Goal: Answer question/provide support: Share knowledge or assist other users

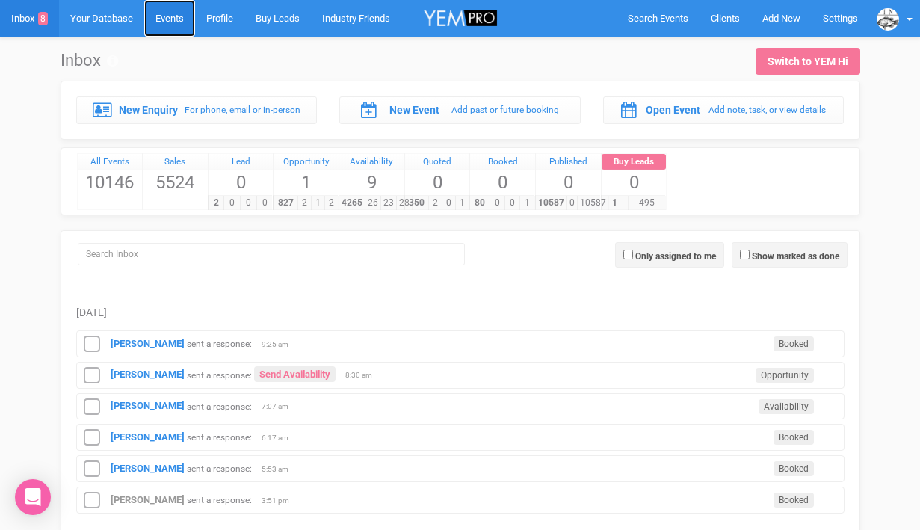
click at [176, 19] on link "Events" at bounding box center [169, 18] width 51 height 37
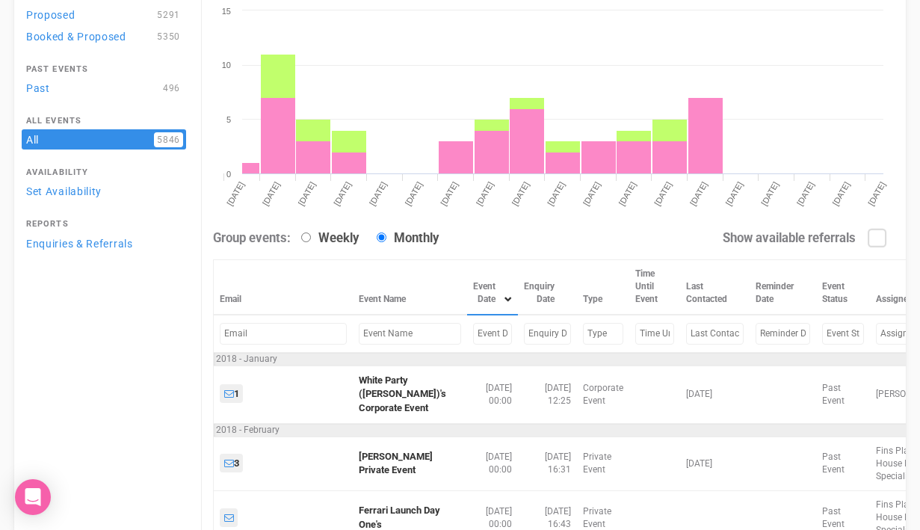
scroll to position [166, 0]
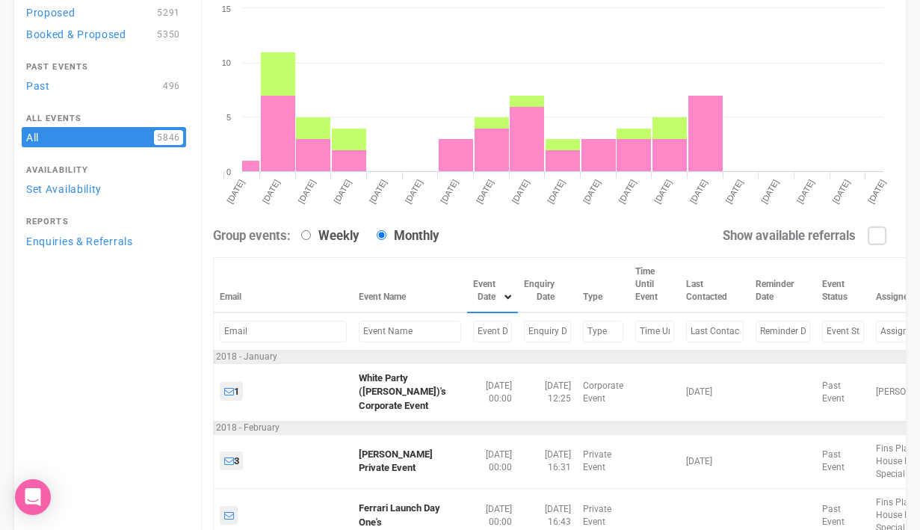
click at [384, 327] on input "text" at bounding box center [410, 332] width 102 height 22
click at [473, 333] on input "text" at bounding box center [492, 332] width 39 height 22
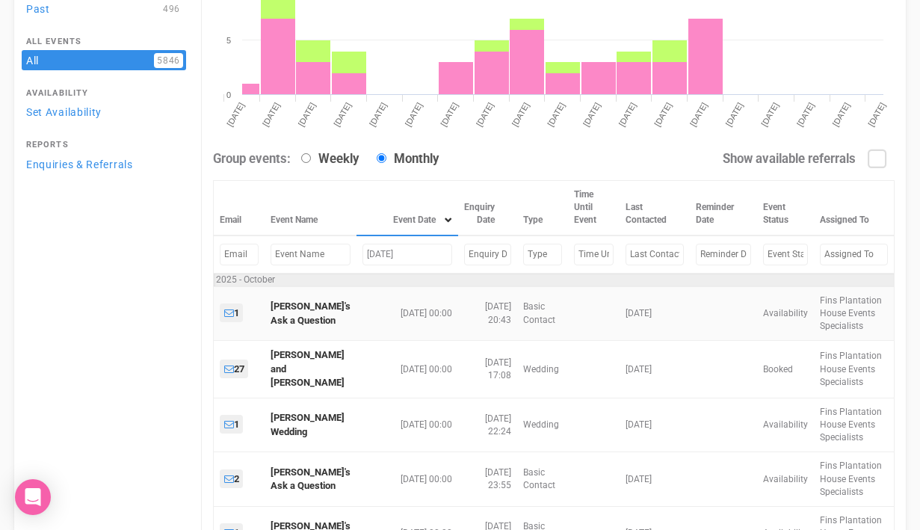
scroll to position [244, 0]
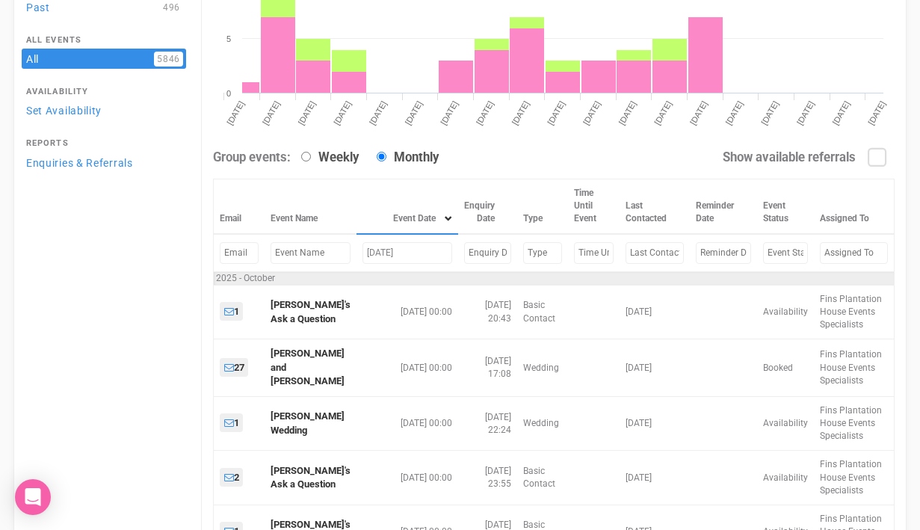
click at [377, 253] on input "Oct 5, 25" at bounding box center [407, 253] width 89 height 22
drag, startPoint x: 413, startPoint y: 251, endPoint x: 317, endPoint y: 250, distance: 96.4
click at [317, 250] on tr "Oct 5, 25" at bounding box center [554, 253] width 681 height 38
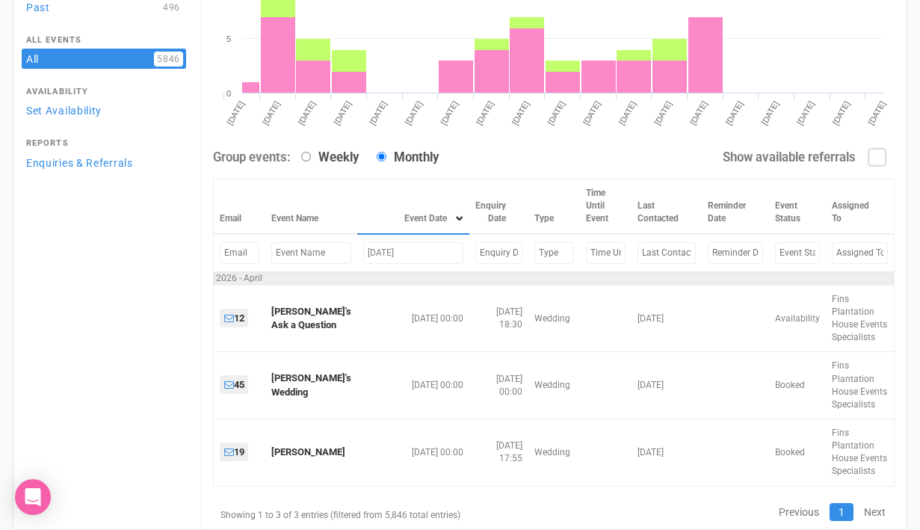
drag, startPoint x: 403, startPoint y: 253, endPoint x: 348, endPoint y: 252, distance: 55.3
click at [357, 252] on td "Apr 24, 26" at bounding box center [413, 253] width 112 height 38
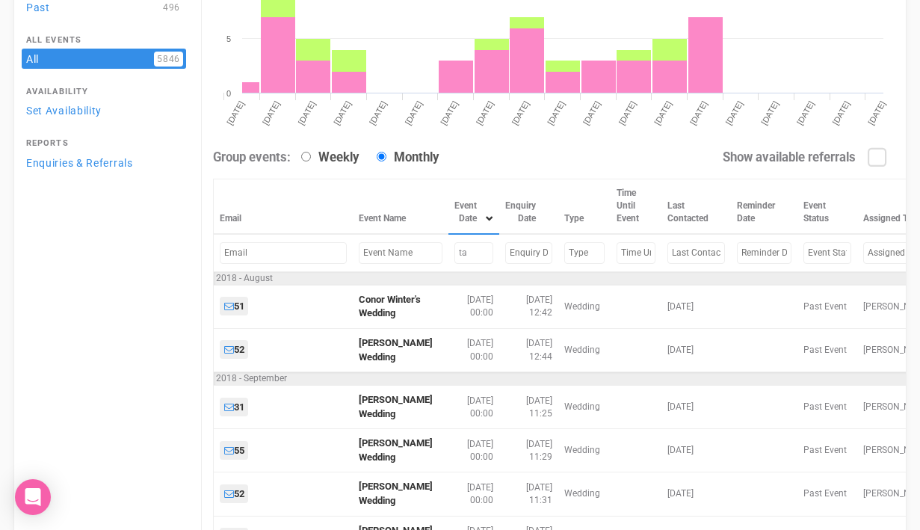
scroll to position [111, 0]
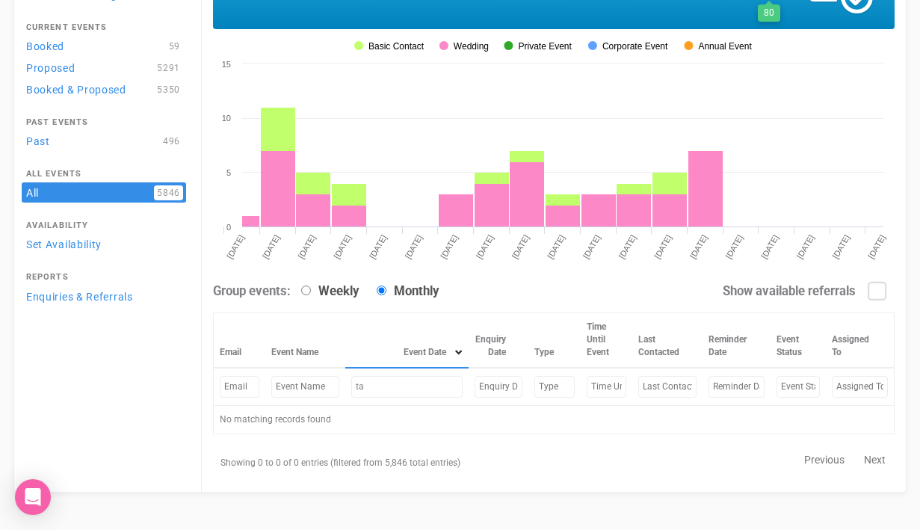
type input "t"
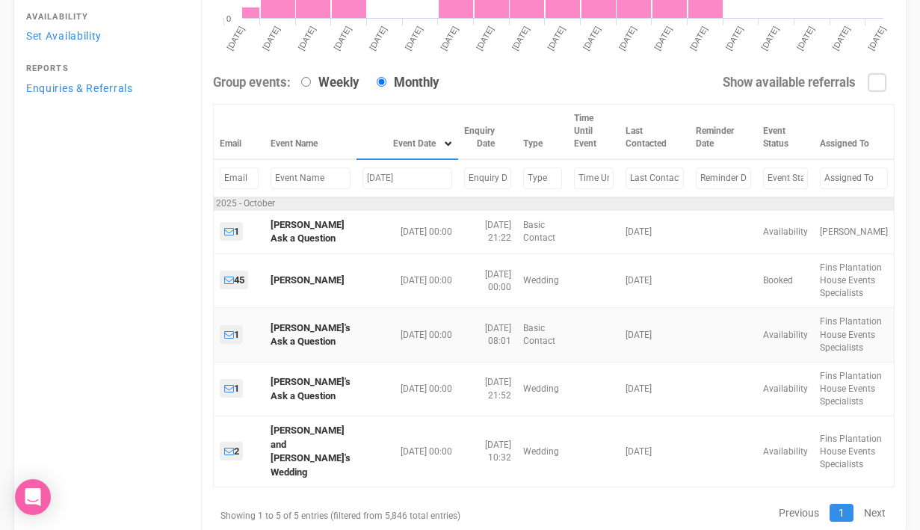
scroll to position [318, 0]
drag, startPoint x: 398, startPoint y: 173, endPoint x: 327, endPoint y: 173, distance: 71.0
click at [327, 173] on tr "Oct 3, 25" at bounding box center [554, 179] width 681 height 38
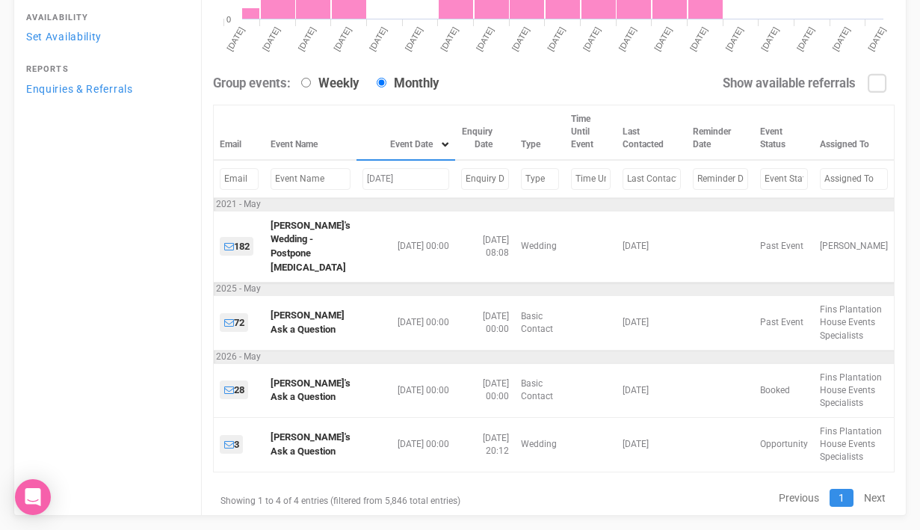
scroll to position [215, 0]
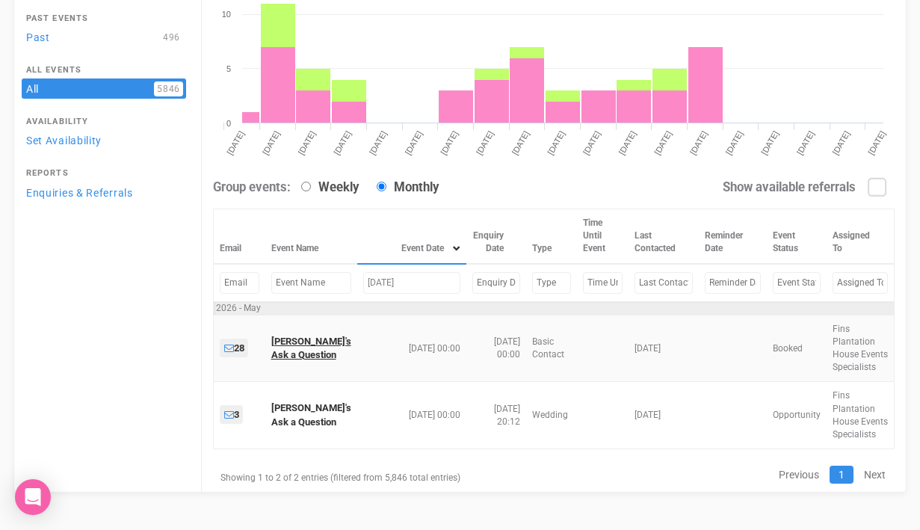
type input "may 16, 26"
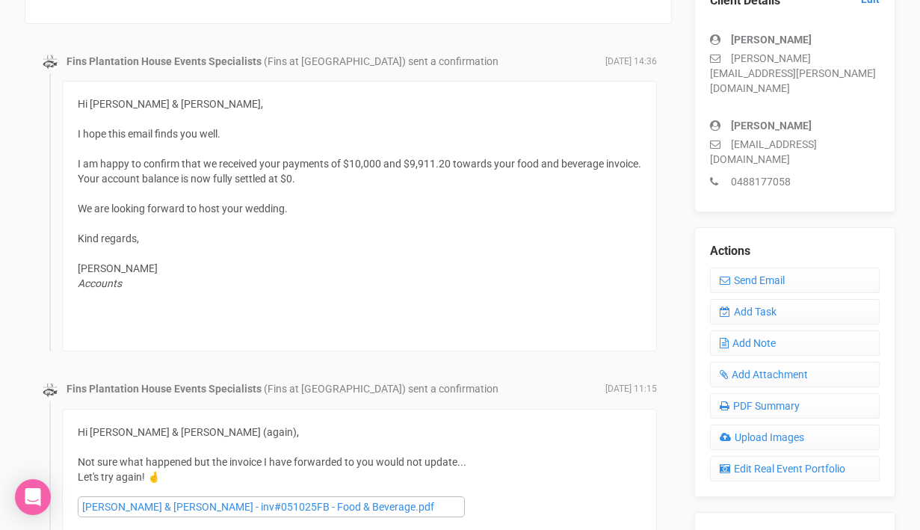
scroll to position [439, 0]
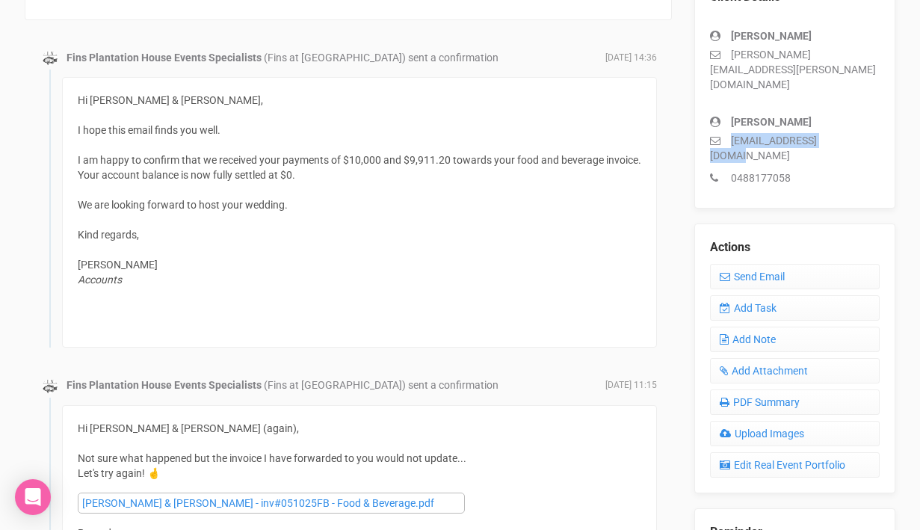
drag, startPoint x: 837, startPoint y: 111, endPoint x: 730, endPoint y: 117, distance: 106.4
click at [730, 117] on div "Chris Leskovec cleskovec@leed.net.au 0488177058" at bounding box center [795, 142] width 170 height 86
copy p "cleskovec@leed.net.au"
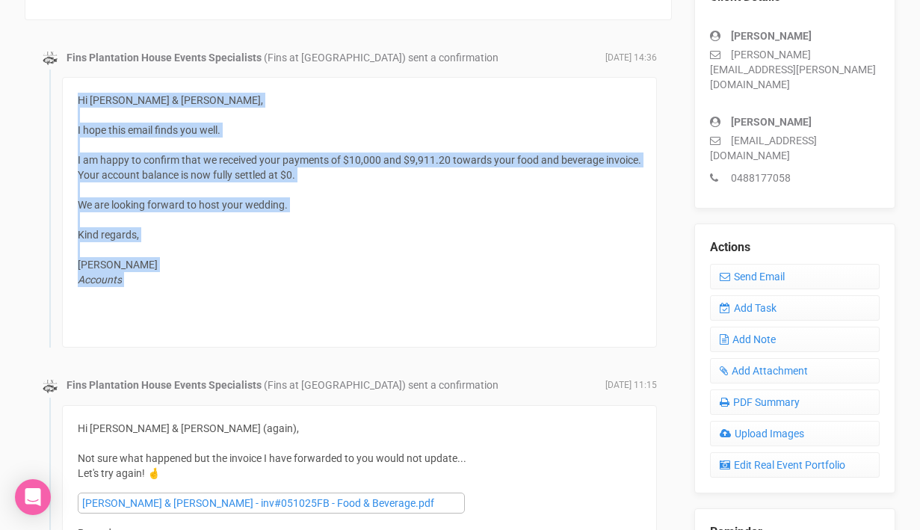
drag, startPoint x: 78, startPoint y: 99, endPoint x: 179, endPoint y: 295, distance: 221.0
click at [179, 295] on div "Hi Ellen & Chris, I hope this email finds you well. I am happy to confirm that …" at bounding box center [360, 212] width 564 height 239
copy div "Hi Ellen & Chris, I hope this email finds you well. I am happy to confirm that …"
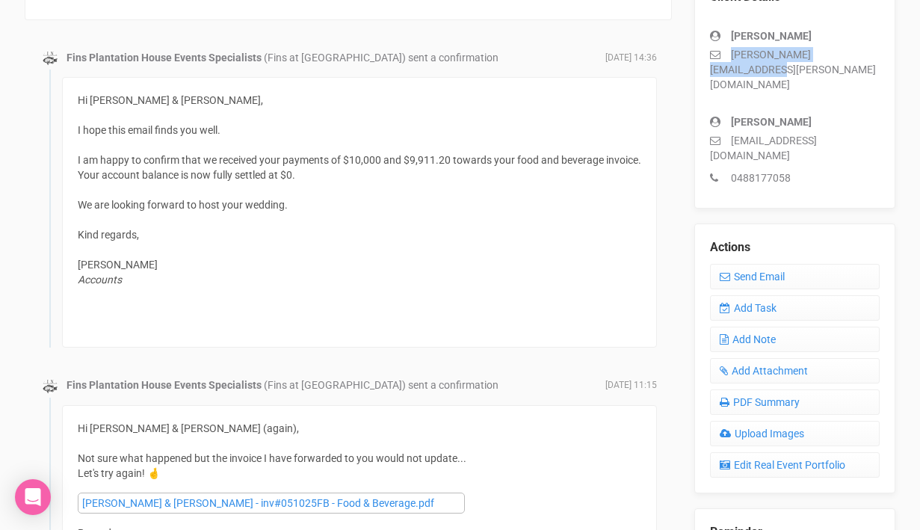
drag, startPoint x: 733, startPoint y: 55, endPoint x: 876, endPoint y: 56, distance: 143.5
click at [876, 56] on p "ellen.mcnamara@hotmail.com" at bounding box center [795, 69] width 170 height 45
copy p "ellen.mcnamara@hotmail.com"
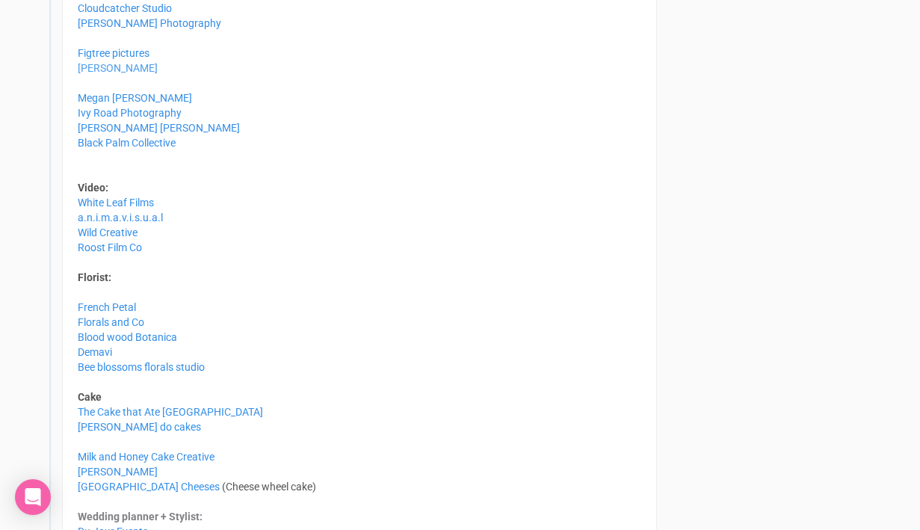
scroll to position [810, 0]
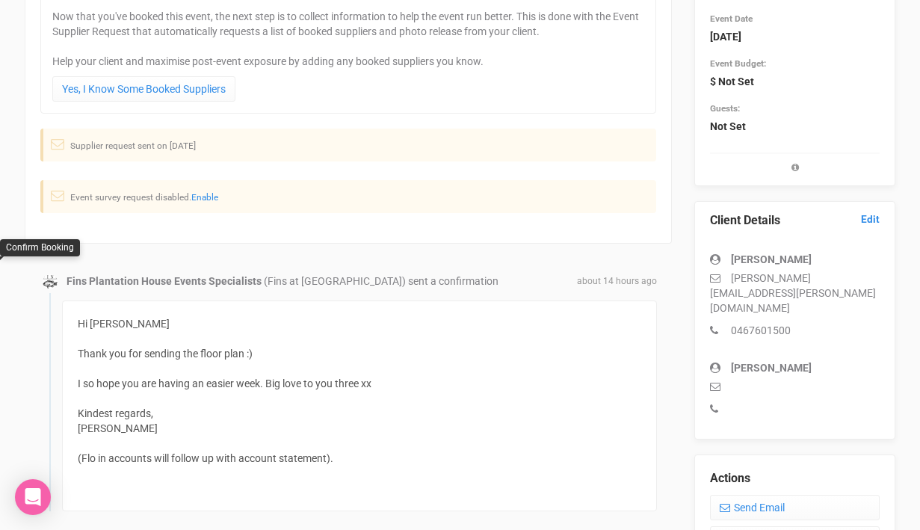
scroll to position [214, 0]
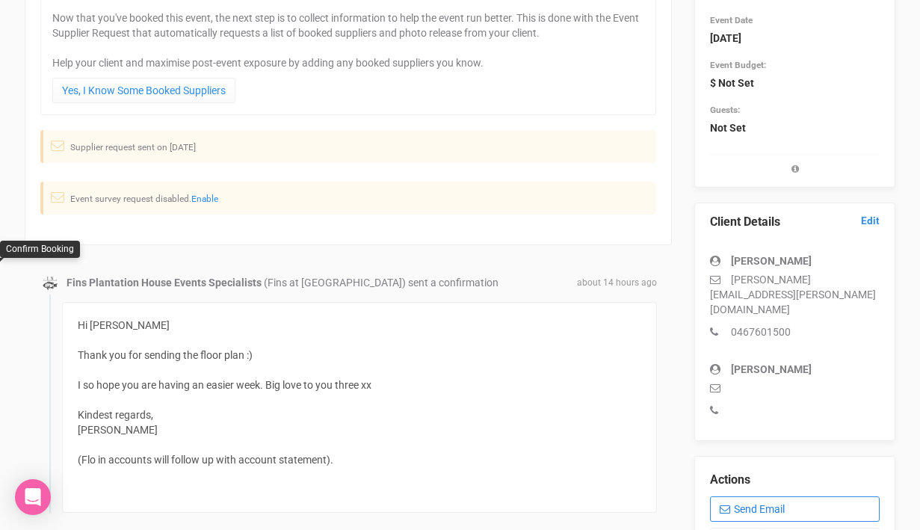
click at [774, 496] on link "Send Email" at bounding box center [795, 508] width 170 height 25
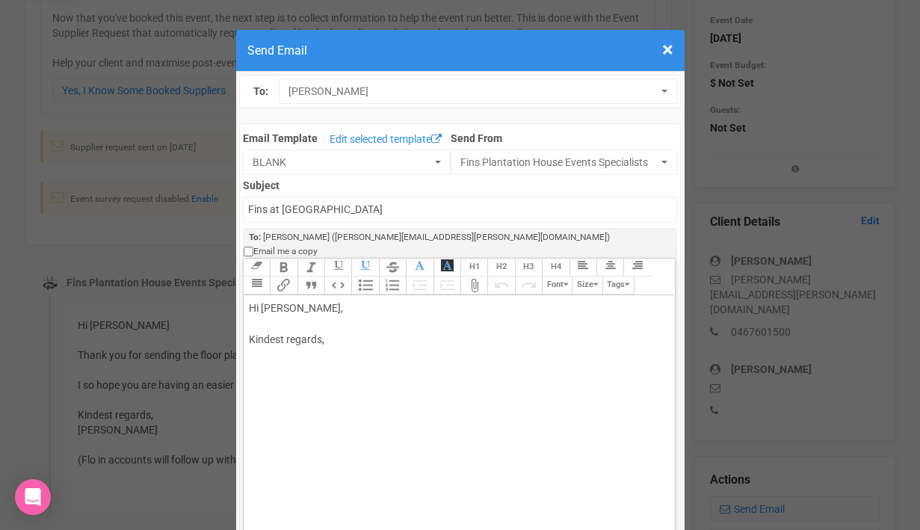
drag, startPoint x: 291, startPoint y: 293, endPoint x: 341, endPoint y: 294, distance: 50.1
click at [341, 301] on div "Hi [PERSON_NAME], Kindest regards," at bounding box center [457, 340] width 416 height 78
paste trix-editor "Hi [PERSON_NAME],<br><br>I hope you are doing well.<br><br>I just wanted to fol…"
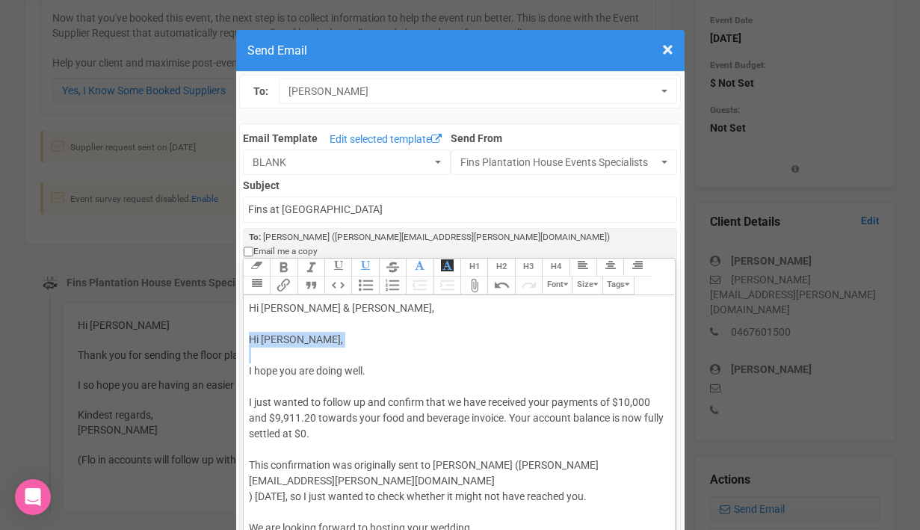
drag, startPoint x: 247, startPoint y: 355, endPoint x: 247, endPoint y: 321, distance: 34.4
click at [247, 321] on trix-editor "Hi [PERSON_NAME] & [PERSON_NAME], Hi [PERSON_NAME], I hope you are doing well. …" at bounding box center [459, 454] width 431 height 318
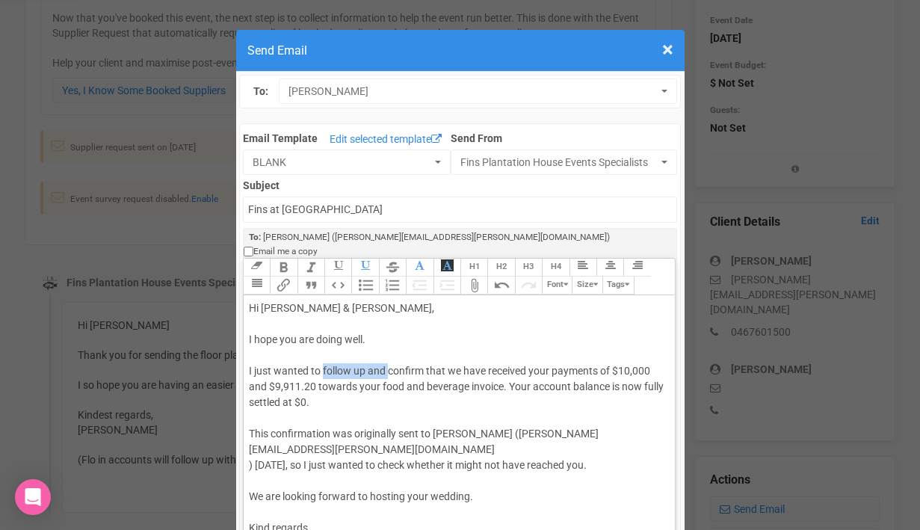
drag, startPoint x: 324, startPoint y: 358, endPoint x: 389, endPoint y: 357, distance: 64.3
click at [389, 357] on div "Hi [PERSON_NAME] & [PERSON_NAME], I hope you are doing well. I just wanted to f…" at bounding box center [457, 458] width 416 height 314
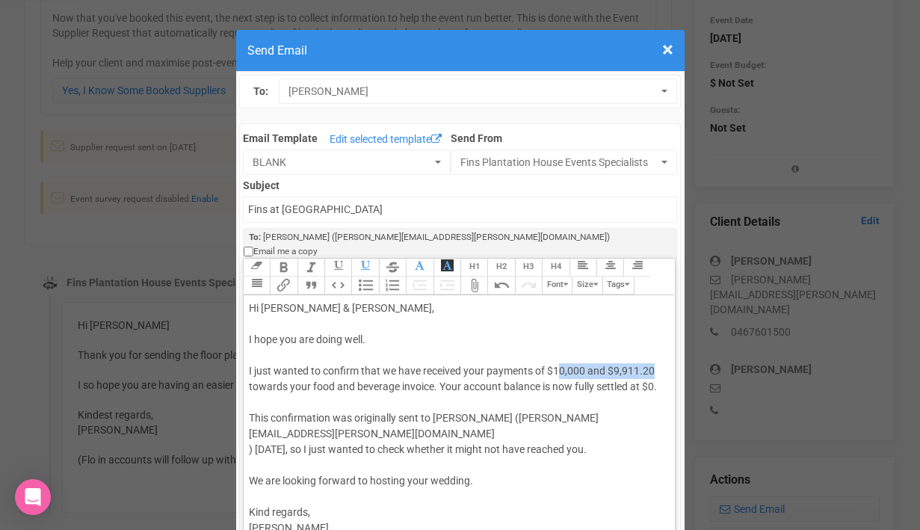
drag, startPoint x: 560, startPoint y: 356, endPoint x: 662, endPoint y: 354, distance: 102.4
click at [662, 354] on div "Hi [PERSON_NAME] & [PERSON_NAME], I hope you are doing well. I just wanted to c…" at bounding box center [457, 450] width 416 height 298
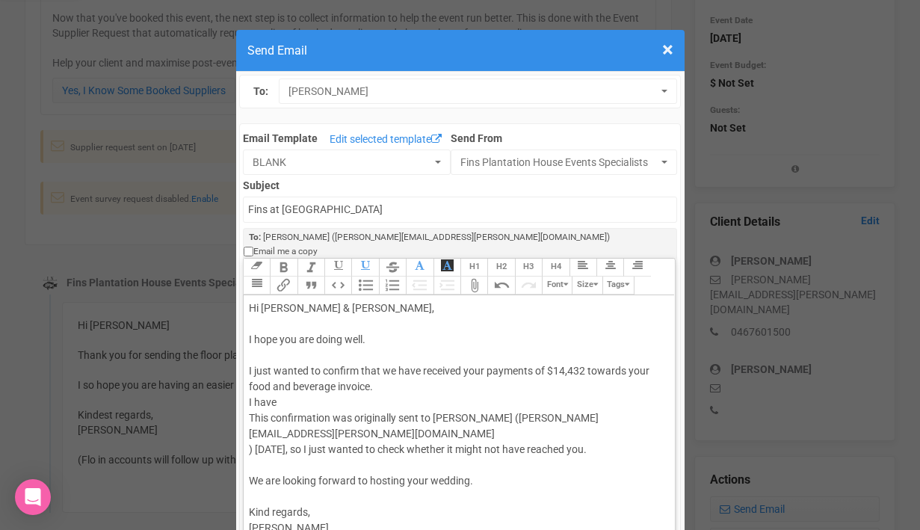
click at [373, 371] on div "Hi [PERSON_NAME] & [PERSON_NAME], I hope you are doing well. I just wanted to c…" at bounding box center [457, 450] width 416 height 298
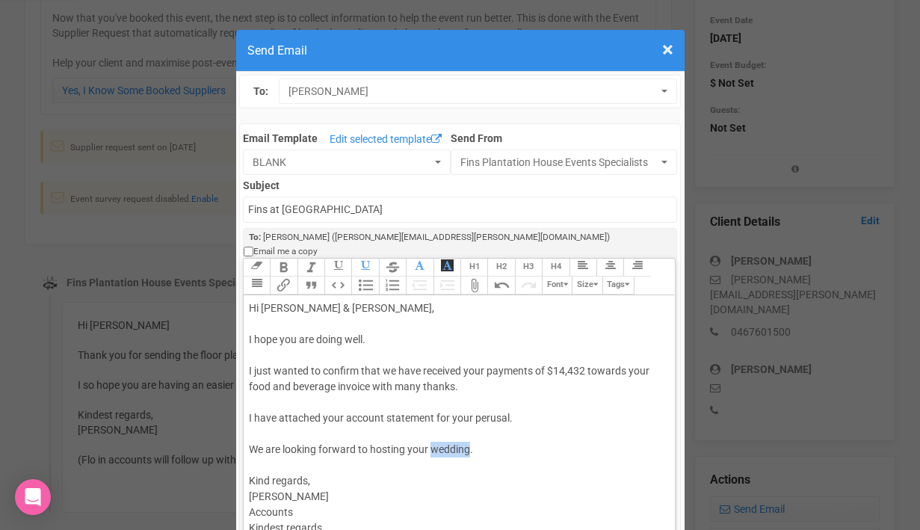
drag, startPoint x: 433, startPoint y: 435, endPoint x: 469, endPoint y: 440, distance: 36.3
click at [469, 440] on div "Hi [PERSON_NAME] & [PERSON_NAME], I hope you are doing well. I just wanted to c…" at bounding box center [457, 434] width 416 height 267
click at [258, 425] on div "Hi [PERSON_NAME] & [PERSON_NAME], I hope you are doing well. I just wanted to c…" at bounding box center [457, 434] width 416 height 267
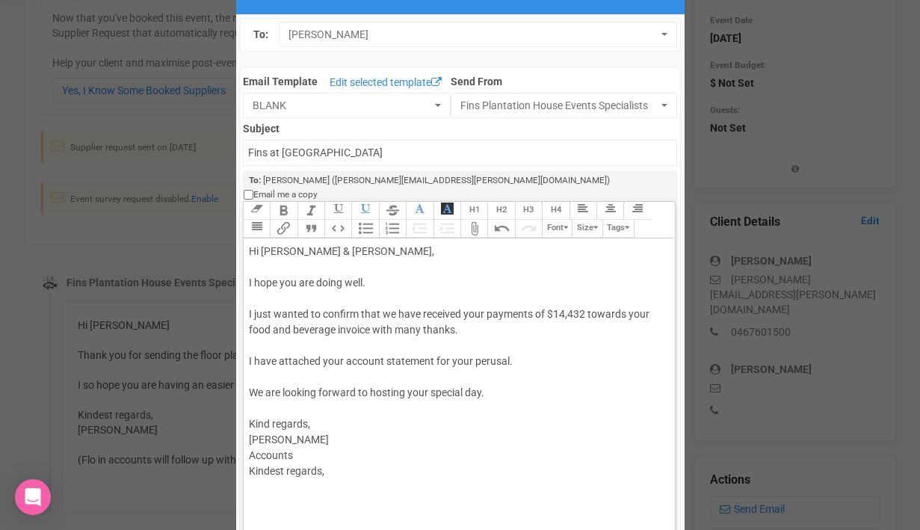
scroll to position [65, 0]
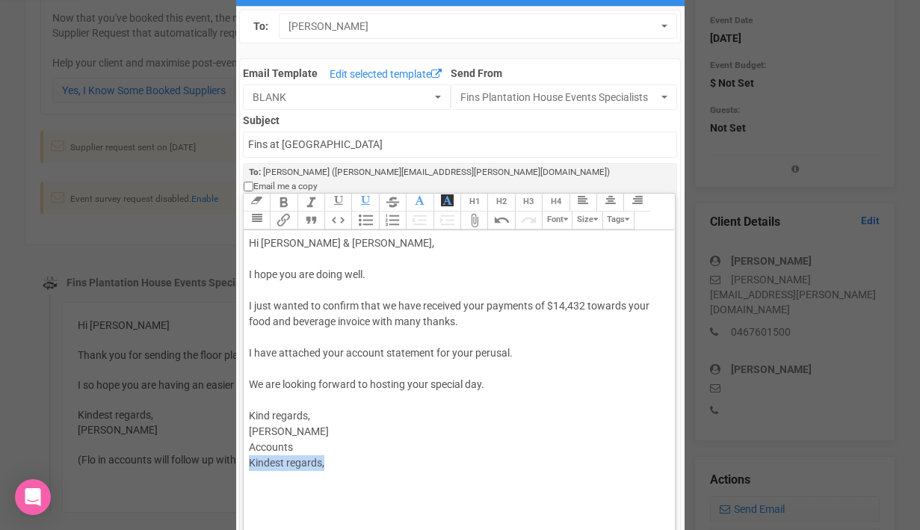
drag, startPoint x: 252, startPoint y: 448, endPoint x: 368, endPoint y: 451, distance: 115.9
click at [368, 452] on div "Hi [PERSON_NAME] & [PERSON_NAME], I hope you are doing well. I just wanted to c…" at bounding box center [457, 368] width 416 height 267
click at [320, 404] on div "Hi [PERSON_NAME] & [PERSON_NAME], I hope you are doing well. I just wanted to c…" at bounding box center [457, 360] width 416 height 251
type trix-editor "<div>Hi [PERSON_NAME] &amp; [PERSON_NAME],<br><br>I hope you are doing well.<br…"
click at [478, 212] on button "Attach Files" at bounding box center [474, 221] width 27 height 18
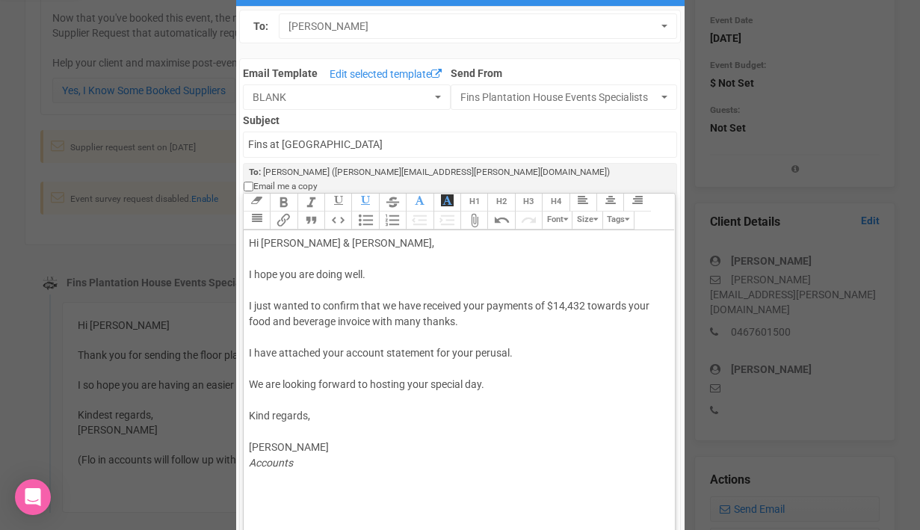
click at [474, 212] on button "Attach Files" at bounding box center [474, 221] width 27 height 18
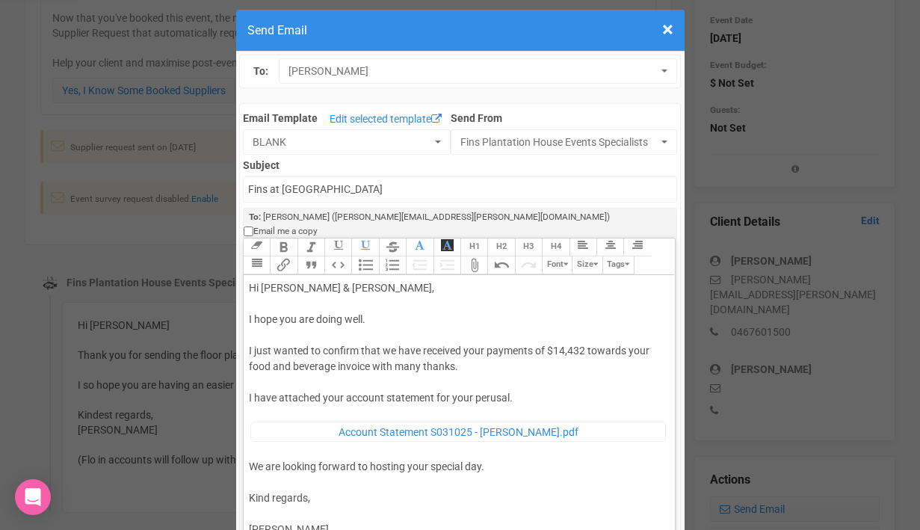
scroll to position [19, 0]
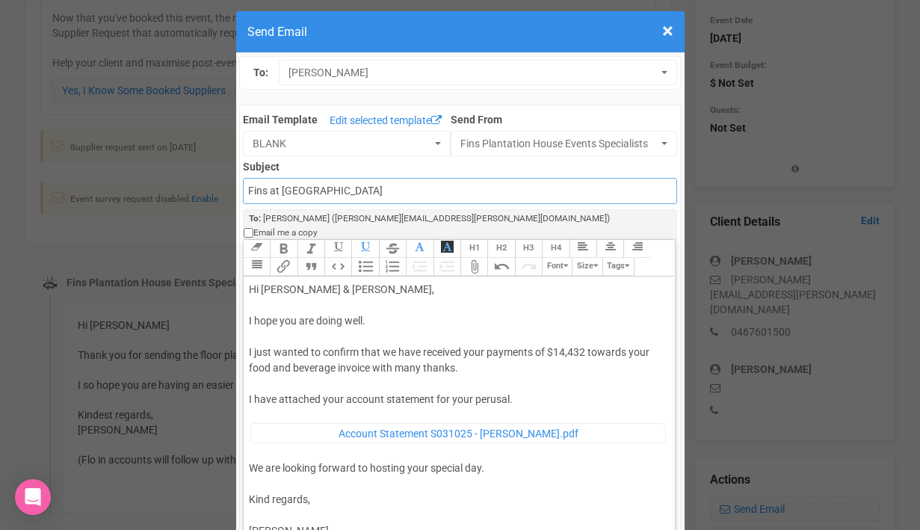
click at [251, 192] on input "Fins at [GEOGRAPHIC_DATA]" at bounding box center [460, 191] width 434 height 26
type input "AccFins at [GEOGRAPHIC_DATA]"
type trix-editor "<div>Hi [PERSON_NAME] &amp; [PERSON_NAME],<br><br>I hope you are doing well.<br…"
click at [262, 189] on input "AccFins at [GEOGRAPHIC_DATA]" at bounding box center [460, 191] width 434 height 26
click at [443, 183] on input "Accounts - Fins at [GEOGRAPHIC_DATA]" at bounding box center [460, 191] width 434 height 26
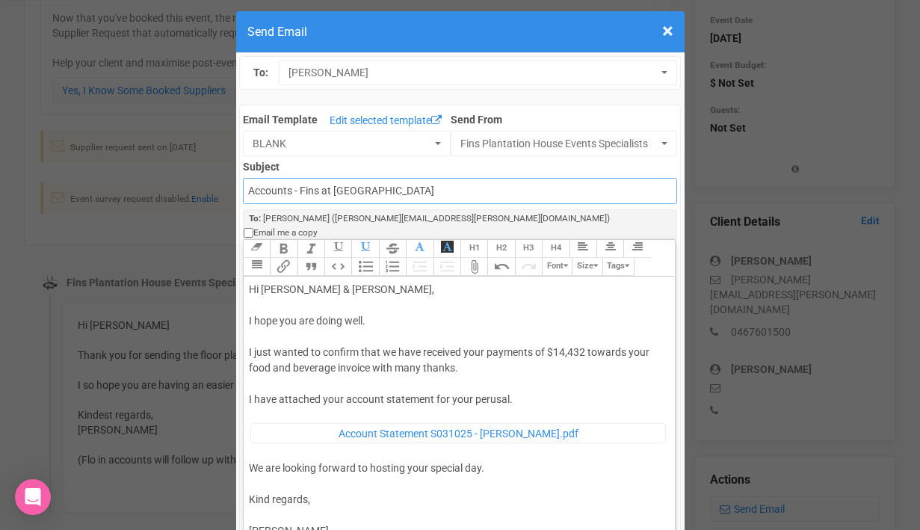
type input "Accounts - Fins at [GEOGRAPHIC_DATA] - Thank you for your payment"
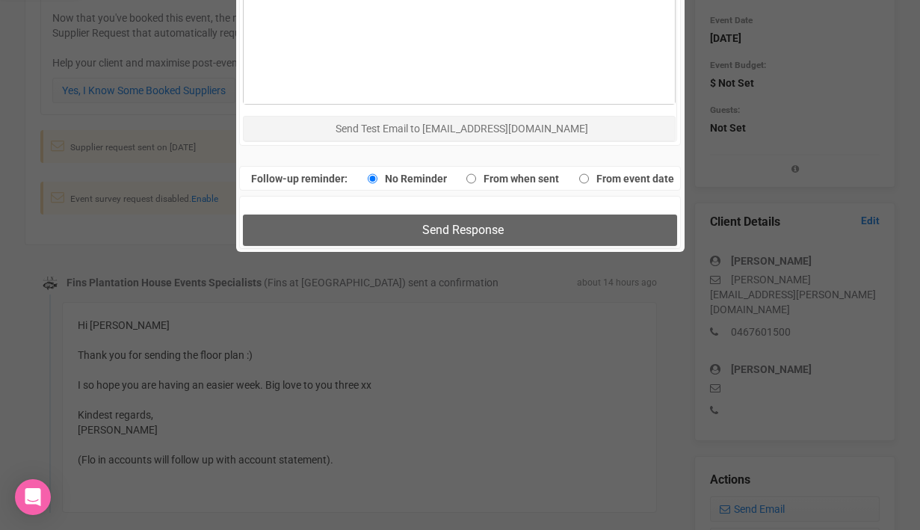
scroll to position [947, 0]
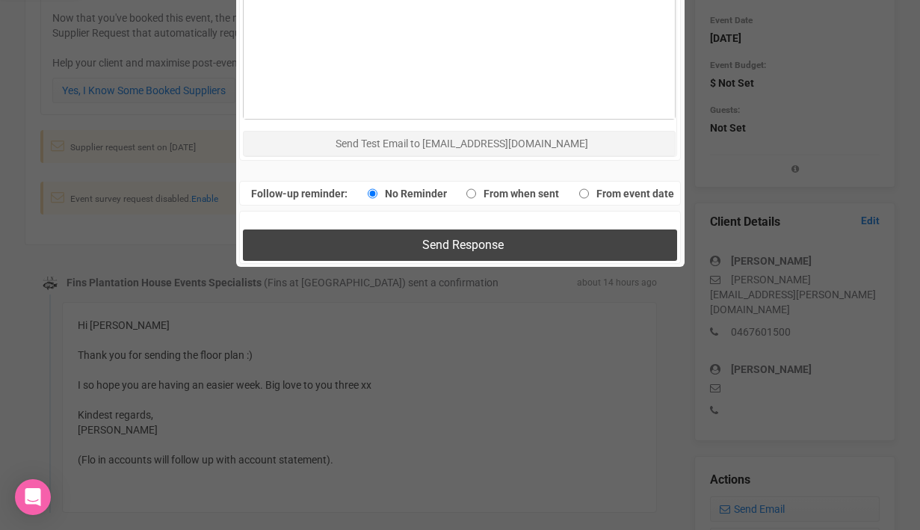
click at [445, 238] on span "Send Response" at bounding box center [462, 245] width 81 height 14
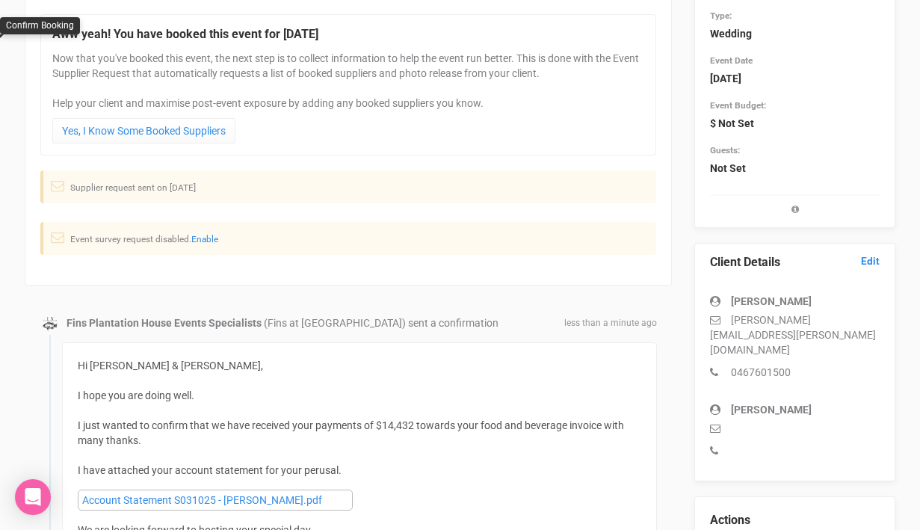
scroll to position [0, 0]
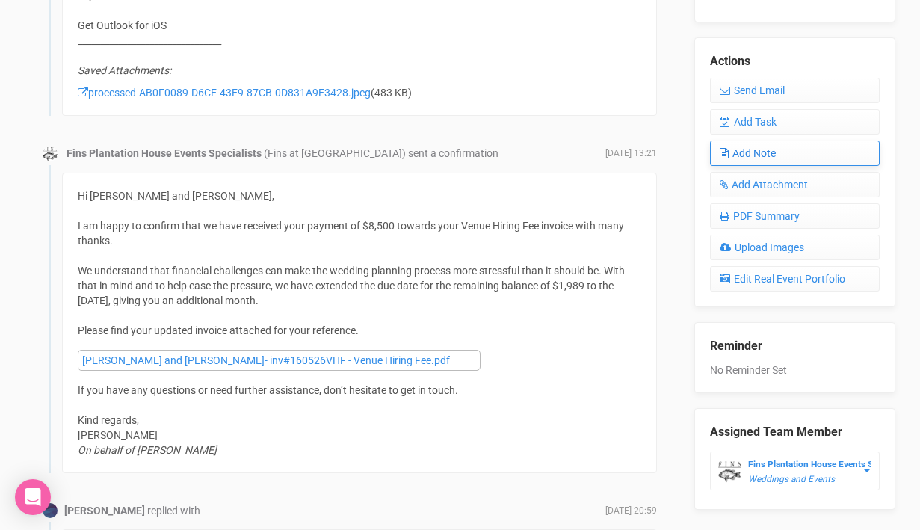
scroll to position [612, 0]
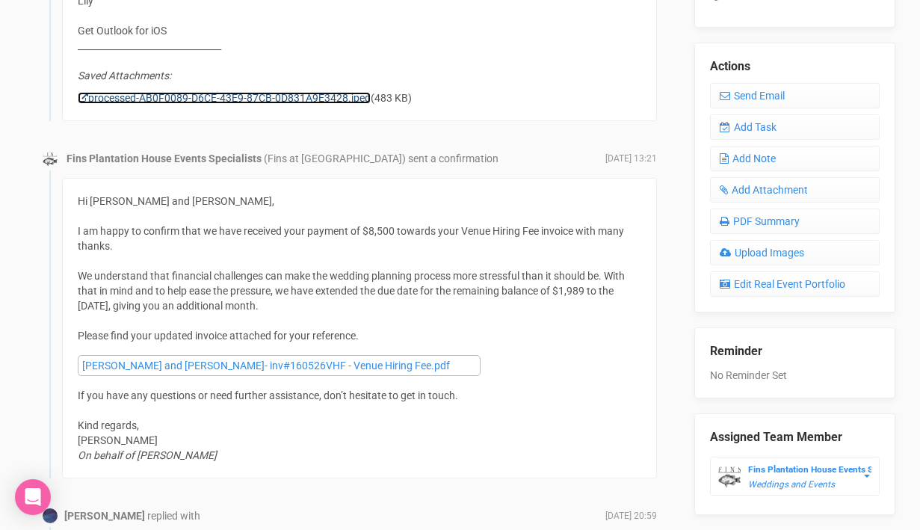
click at [292, 94] on link "processed-AB0F0089-D6CE-43E9-87CB-0D831A9E3428.jpeg" at bounding box center [224, 98] width 293 height 12
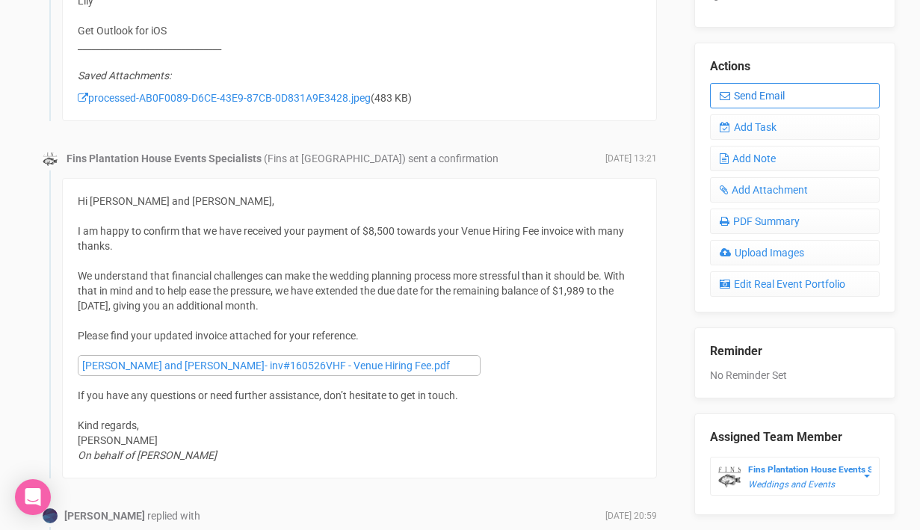
click at [739, 84] on link "Send Email" at bounding box center [795, 95] width 170 height 25
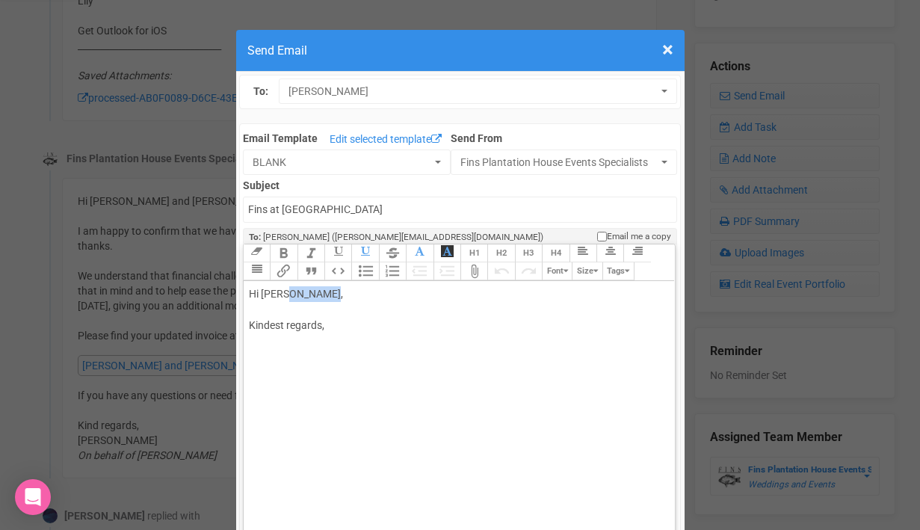
drag, startPoint x: 280, startPoint y: 295, endPoint x: 312, endPoint y: 295, distance: 32.9
click at [312, 295] on div "Hi Lily Sinclair, Kindest regards," at bounding box center [457, 325] width 416 height 78
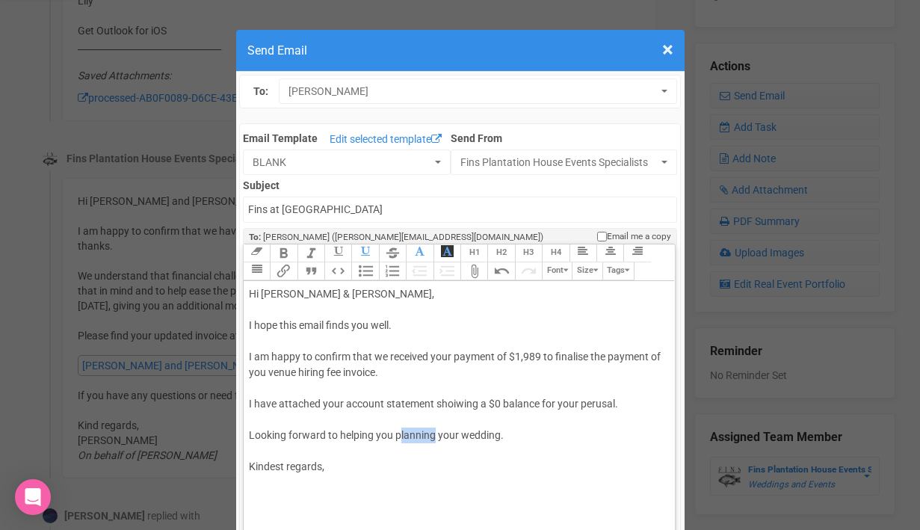
drag, startPoint x: 398, startPoint y: 437, endPoint x: 433, endPoint y: 435, distance: 35.2
click at [433, 435] on div "Hi Lily & Carlos, I hope this email finds you well. I am happy to confirm that …" at bounding box center [457, 396] width 416 height 220
click at [284, 466] on div "Hi Lily & Carlos, I hope this email finds you well. I am happy to confirm that …" at bounding box center [457, 396] width 416 height 220
click at [319, 469] on div "Hi Lily & Carlos, I hope this email finds you well. I am happy to confirm that …" at bounding box center [457, 396] width 416 height 220
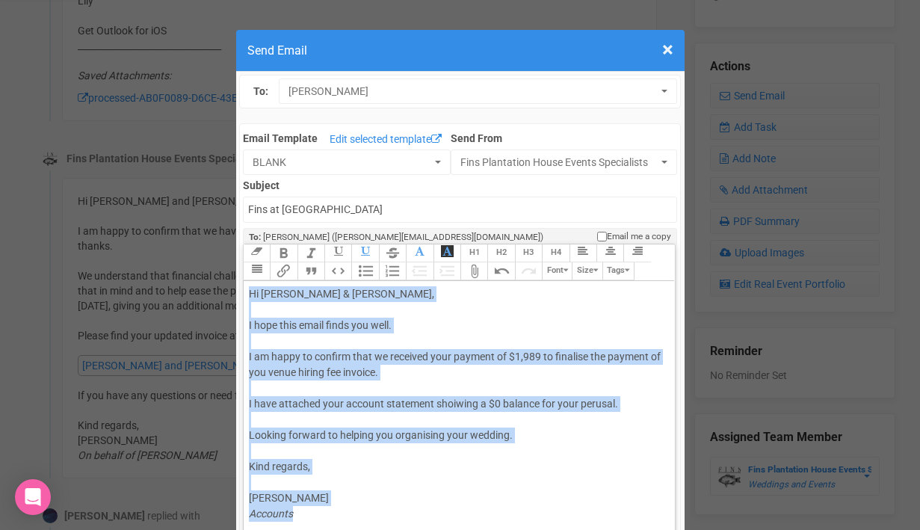
copy div "Hi Lily & Carlos, I hope this email finds you well. I am happy to confirm that …"
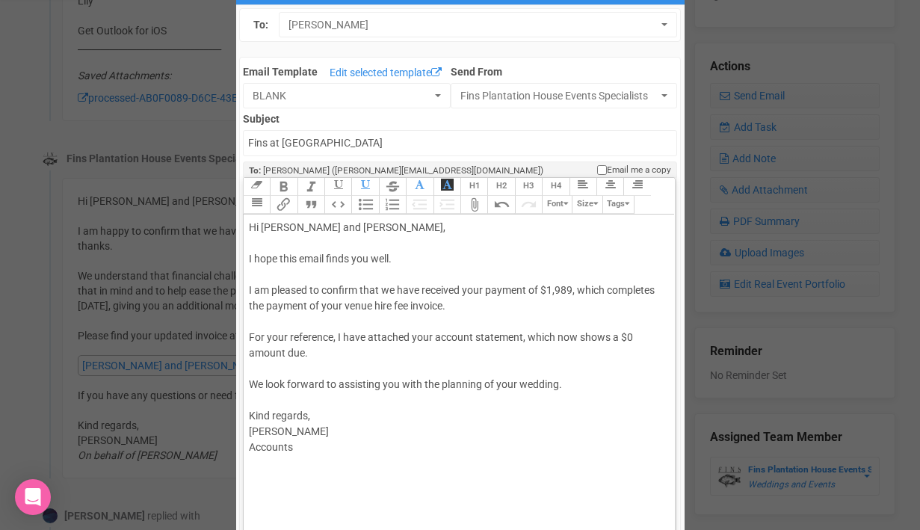
scroll to position [91, 0]
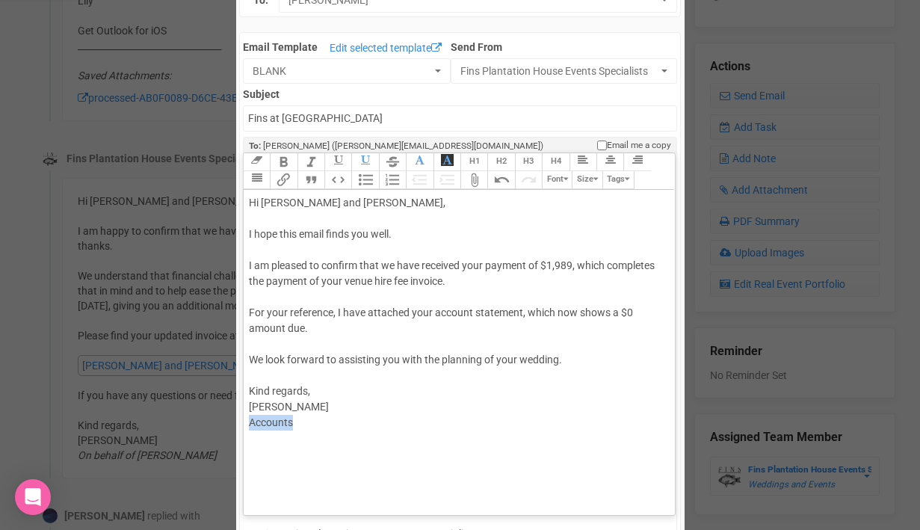
drag, startPoint x: 307, startPoint y: 419, endPoint x: 229, endPoint y: 419, distance: 78.5
click at [227, 419] on div "× Close Send Email To: Lily Sinclair Lily Sinclair Lily Sinclair Email Template…" at bounding box center [460, 516] width 920 height 1170
drag, startPoint x: 249, startPoint y: 331, endPoint x: 304, endPoint y: 331, distance: 55.3
click at [304, 331] on div "Hi Lily and Carlos, I hope this email finds you well. I am pleased to confirm t…" at bounding box center [457, 328] width 416 height 267
click at [576, 268] on div "Hi Lily and Carlos, I hope this email finds you well. I am pleased to confirm t…" at bounding box center [457, 328] width 416 height 267
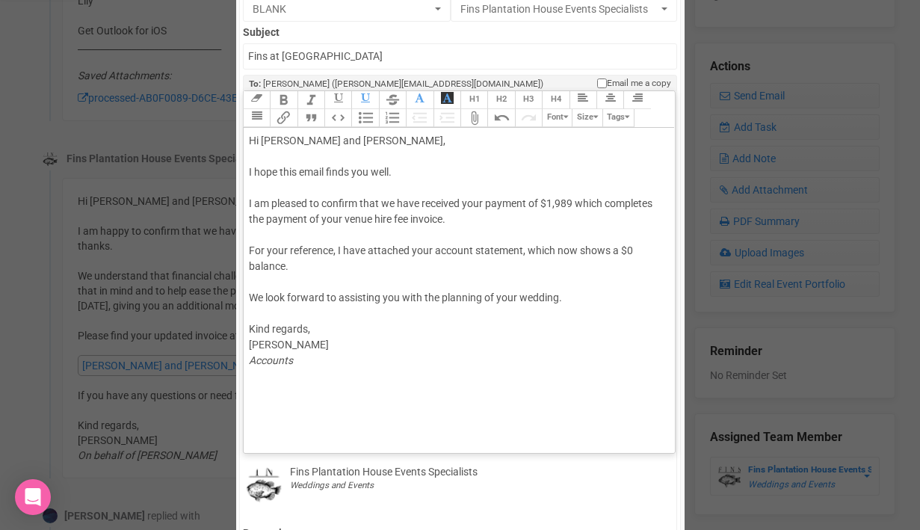
scroll to position [154, 0]
click at [255, 280] on div "Hi Lily and Carlos, I hope this email finds you well. I am pleased to confirm t…" at bounding box center [457, 265] width 416 height 267
drag, startPoint x: 576, startPoint y: 250, endPoint x: 521, endPoint y: 250, distance: 54.6
click at [521, 250] on div "Hi Lily and Carlos, I hope this email finds you well. I am pleased to confirm t…" at bounding box center [457, 265] width 416 height 267
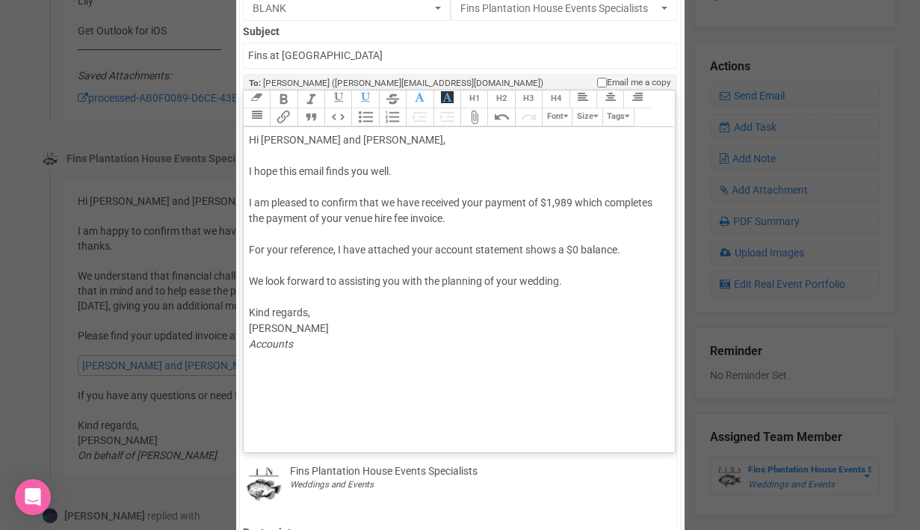
click at [555, 250] on div "Hi Lily and Carlos, I hope this email finds you well. I am pleased to confirm t…" at bounding box center [457, 257] width 416 height 251
type trix-editor "<div>Hi Lily and Carlos,<br><br>I hope this email finds you well.<br><br>I am p…"
click at [259, 267] on div "Hi Lily and Carlos, I hope this email finds you well. I am pleased to confirm t…" at bounding box center [457, 257] width 416 height 251
click at [476, 117] on button "Attach Files" at bounding box center [474, 117] width 27 height 18
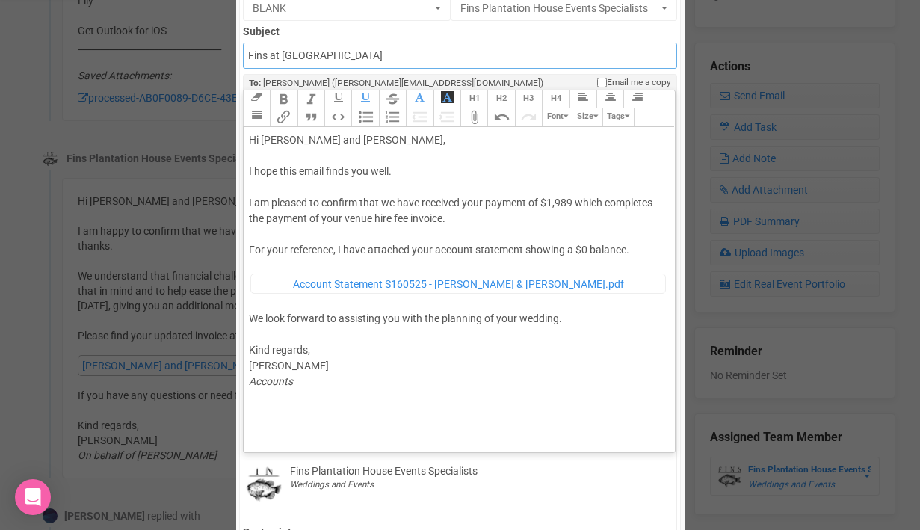
click at [248, 58] on input "Fins at [GEOGRAPHIC_DATA]" at bounding box center [460, 56] width 434 height 26
click at [411, 56] on input "accounts - Fins at plantation house" at bounding box center [460, 56] width 434 height 26
type input "Accounts - Fins at [GEOGRAPHIC_DATA] - Thank you for your payment"
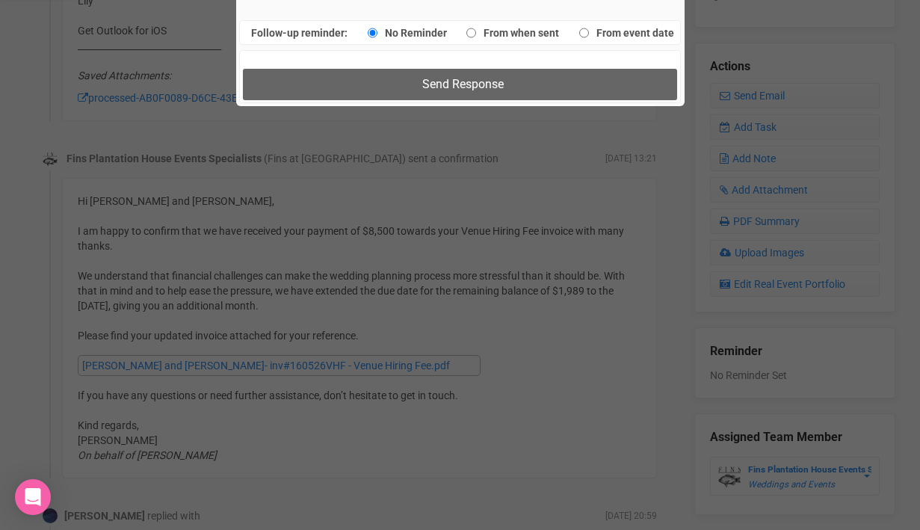
scroll to position [1084, 0]
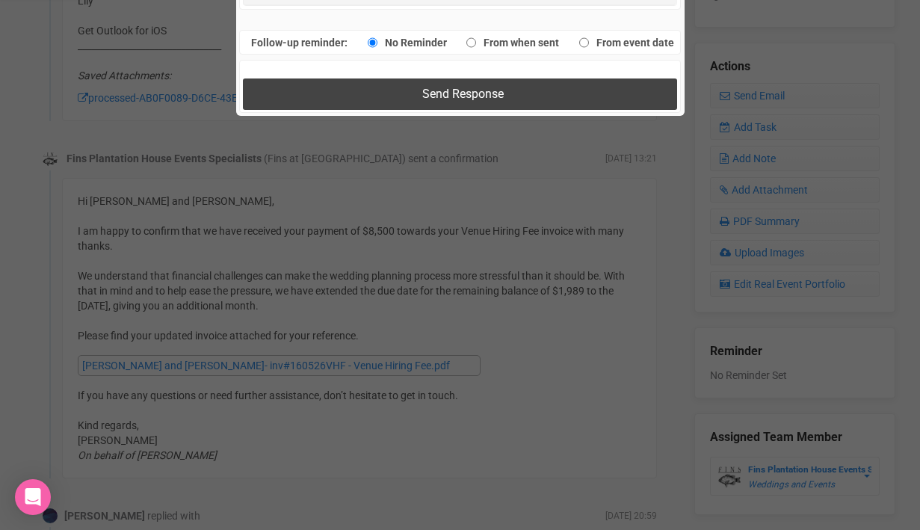
click at [417, 95] on button "Send Response" at bounding box center [460, 93] width 434 height 31
